Goal: Navigation & Orientation: Go to known website

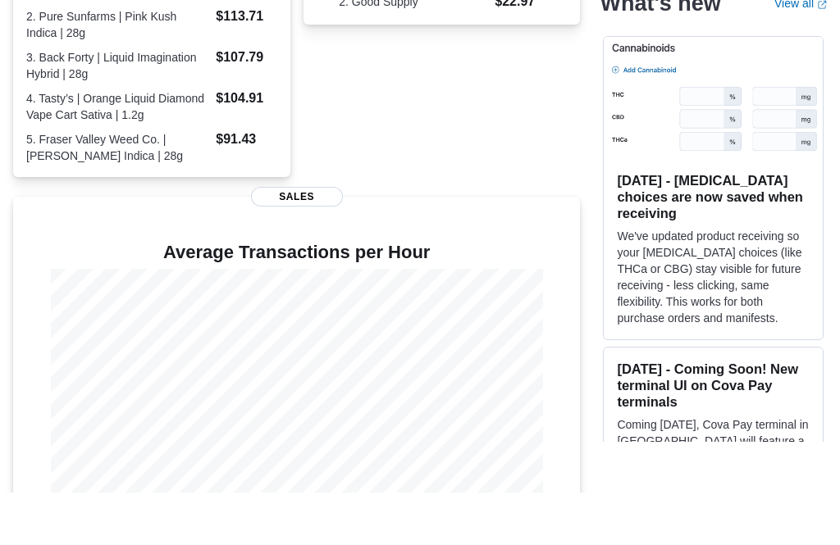
scroll to position [453, 0]
